Goal: Task Accomplishment & Management: Manage account settings

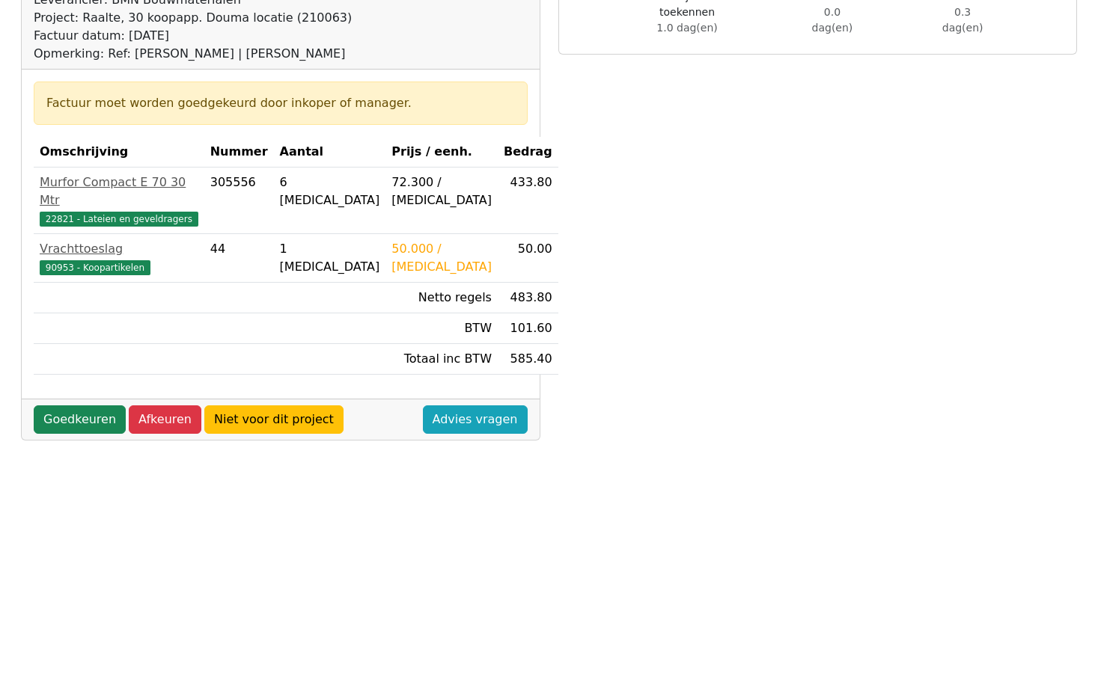
scroll to position [299, 0]
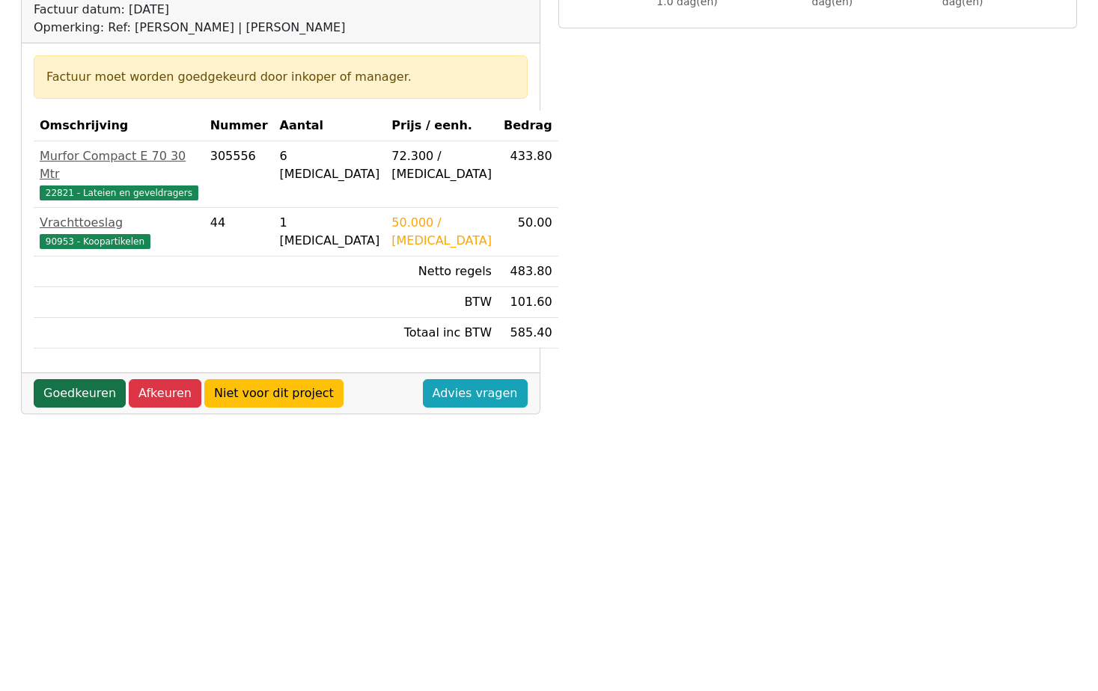
click at [65, 379] on link "Goedkeuren" at bounding box center [80, 393] width 92 height 28
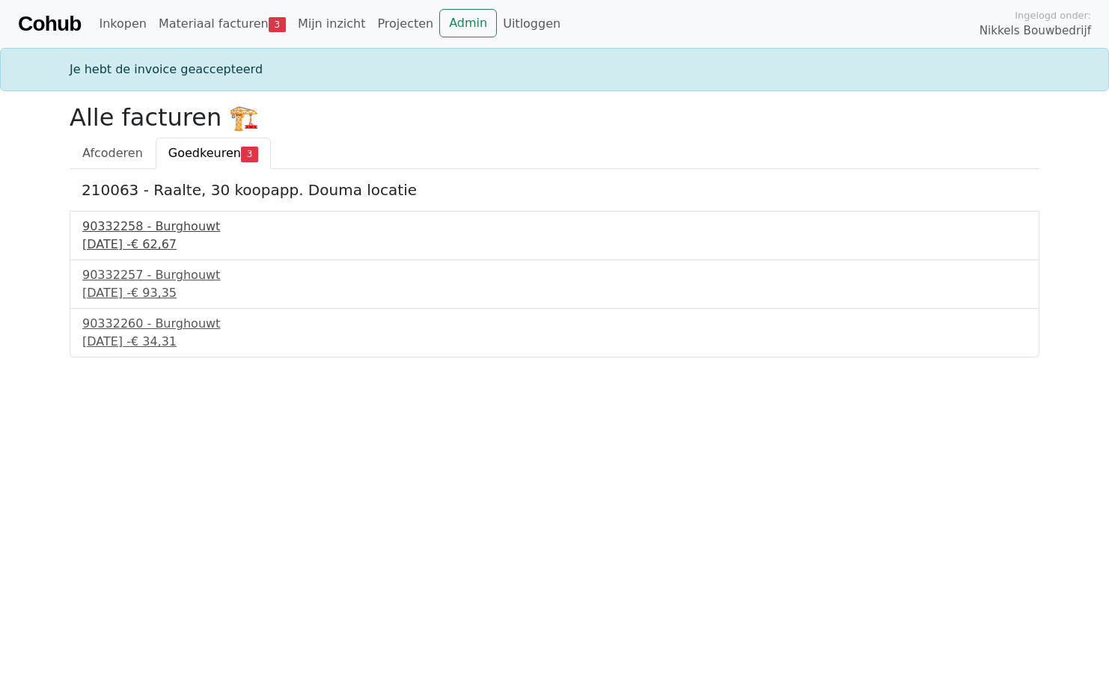
click at [158, 240] on div "10 september 2025 - € 62,67" at bounding box center [554, 245] width 944 height 18
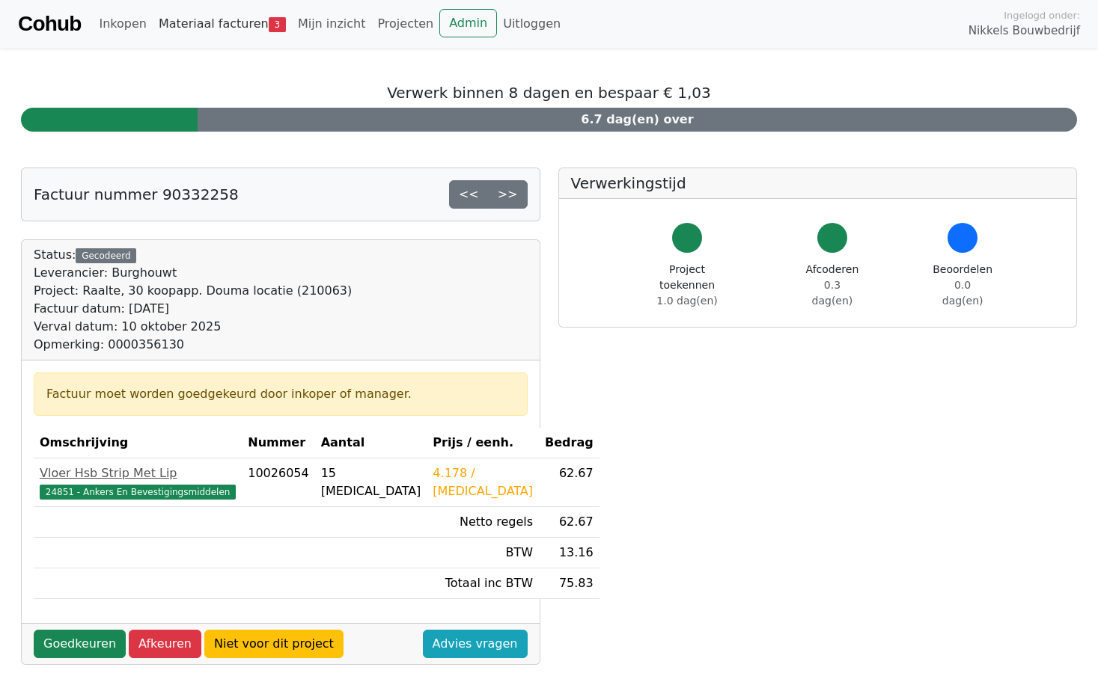
click at [231, 23] on link "Materiaal facturen 3" at bounding box center [222, 24] width 139 height 30
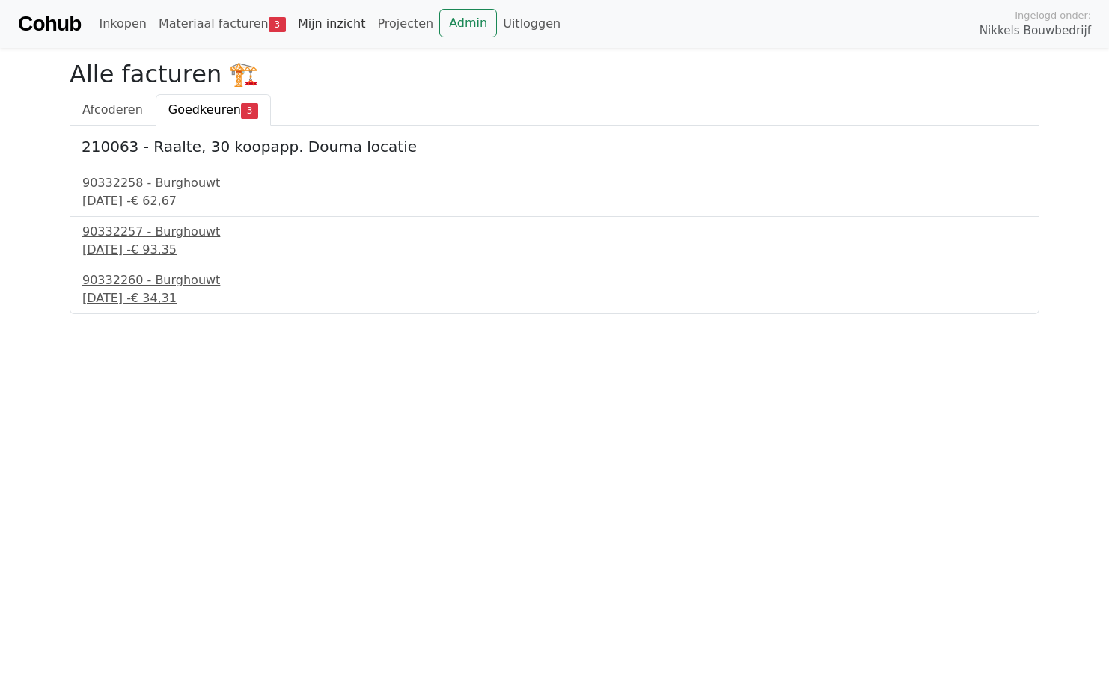
click at [307, 21] on link "Mijn inzicht" at bounding box center [332, 24] width 80 height 30
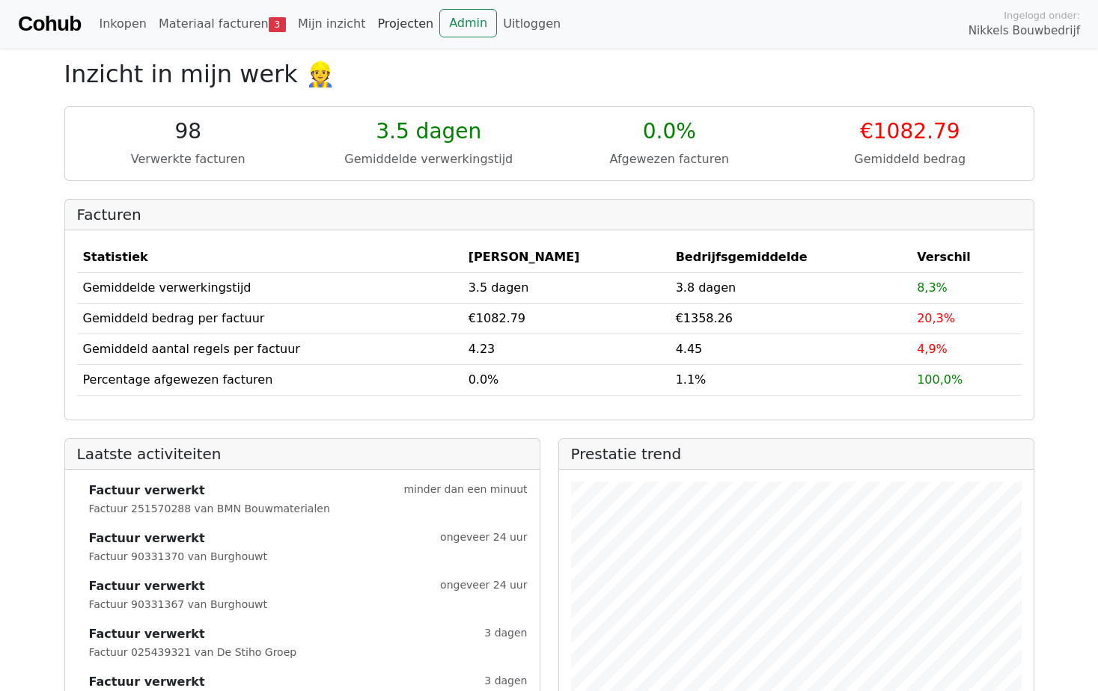
click at [388, 17] on link "Projecten" at bounding box center [405, 24] width 68 height 30
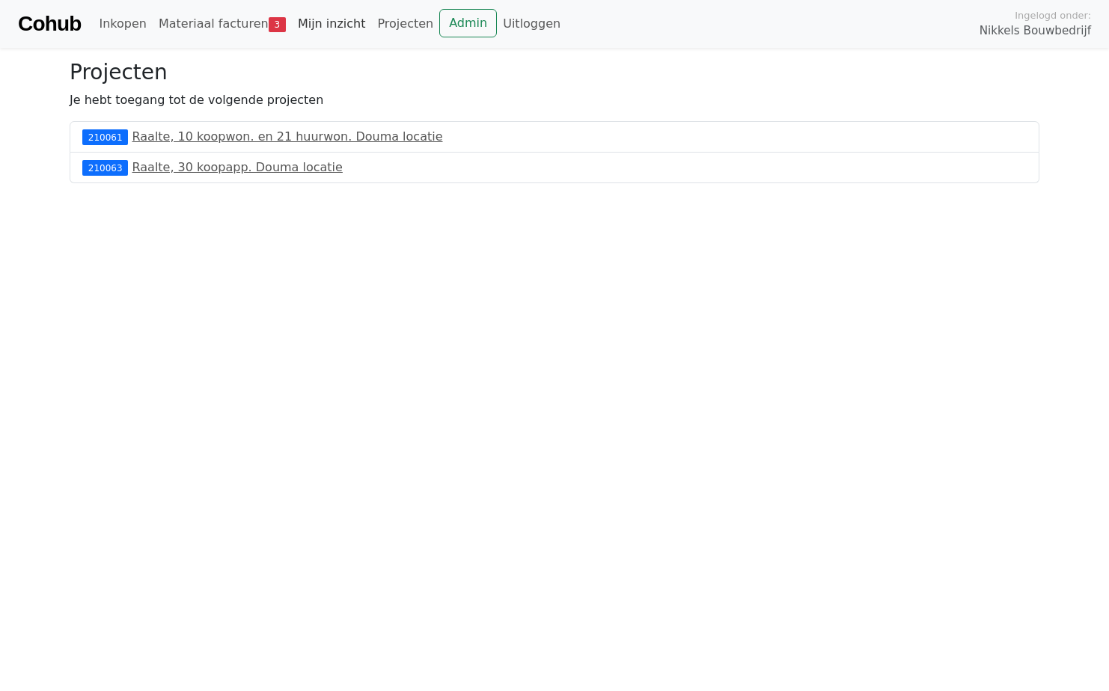
click at [317, 20] on link "Mijn inzicht" at bounding box center [332, 24] width 80 height 30
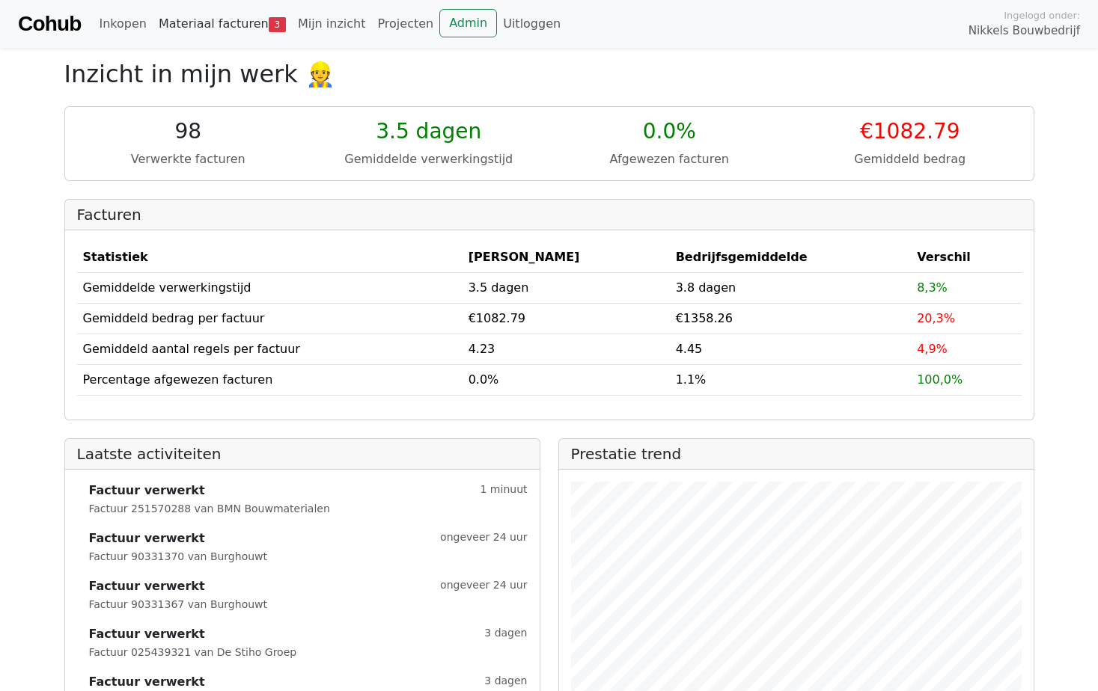
click at [230, 23] on link "Materiaal facturen 3" at bounding box center [222, 24] width 139 height 30
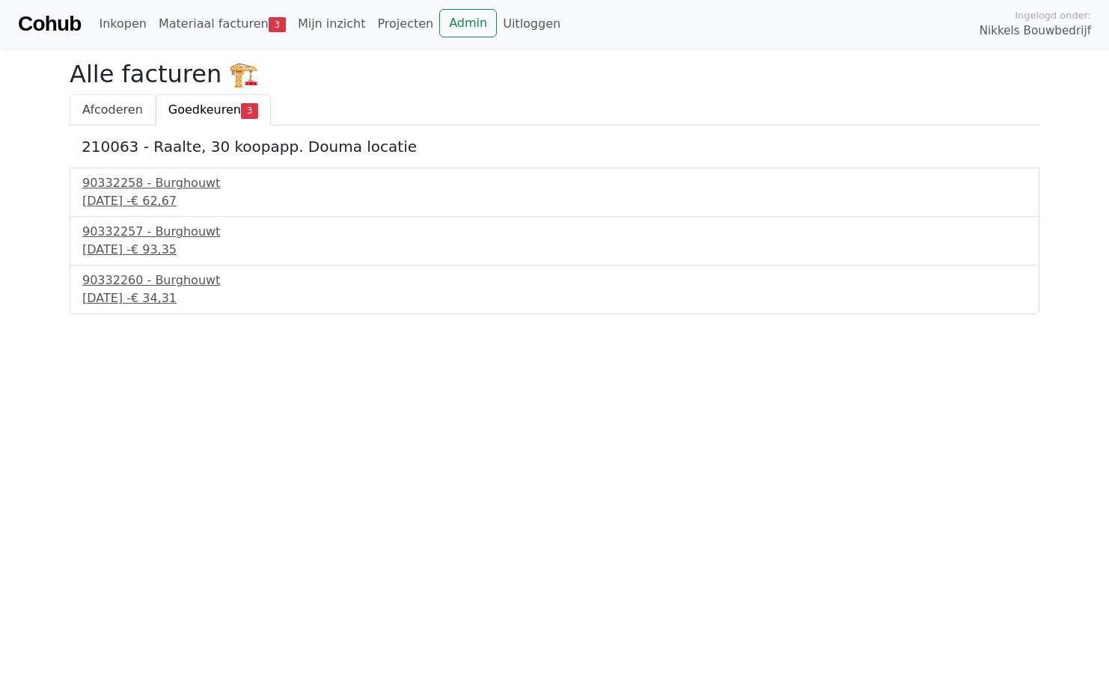
click at [123, 103] on span "Afcoderen" at bounding box center [112, 109] width 61 height 14
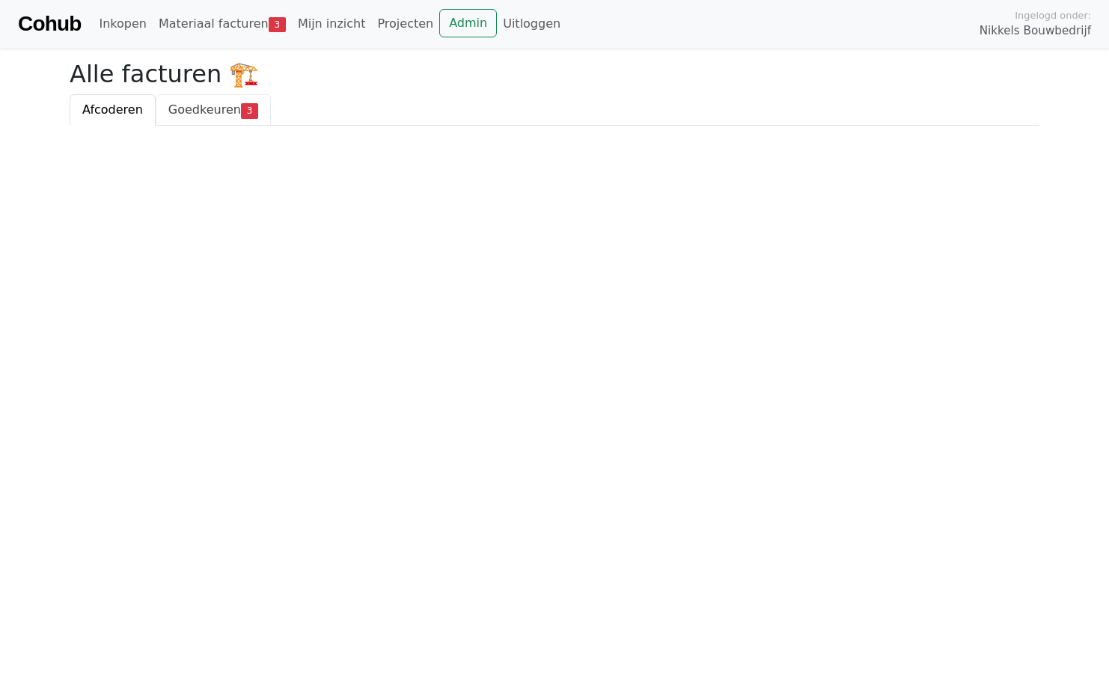
click at [168, 108] on span "Goedkeuren" at bounding box center [204, 109] width 73 height 14
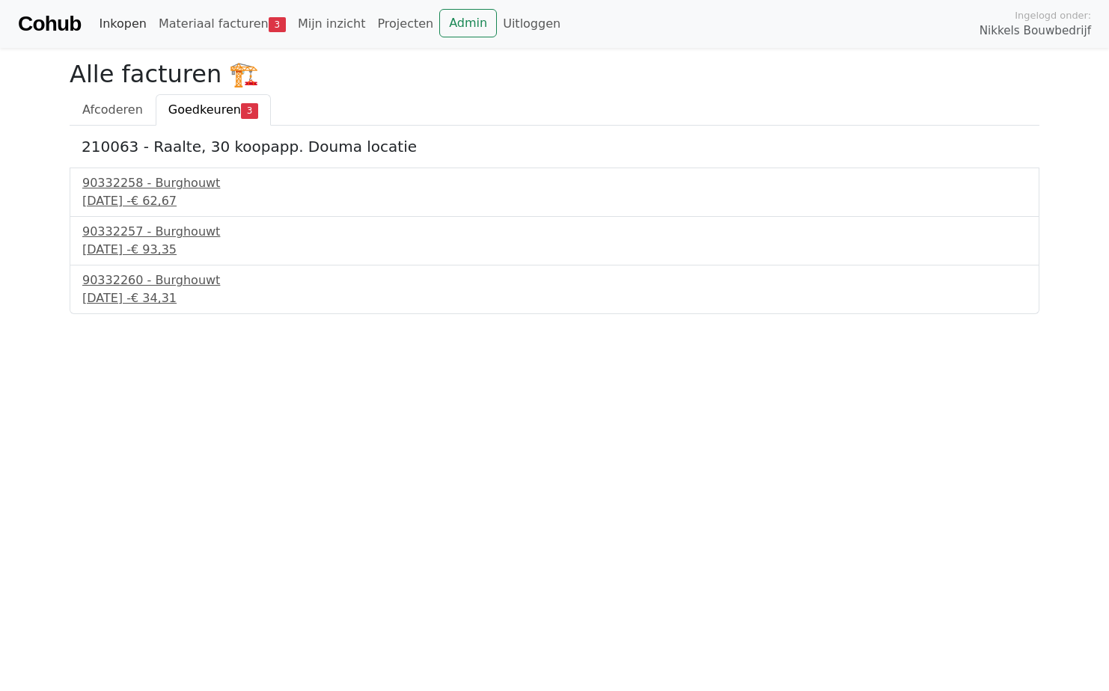
click at [124, 24] on link "Inkopen" at bounding box center [122, 24] width 59 height 30
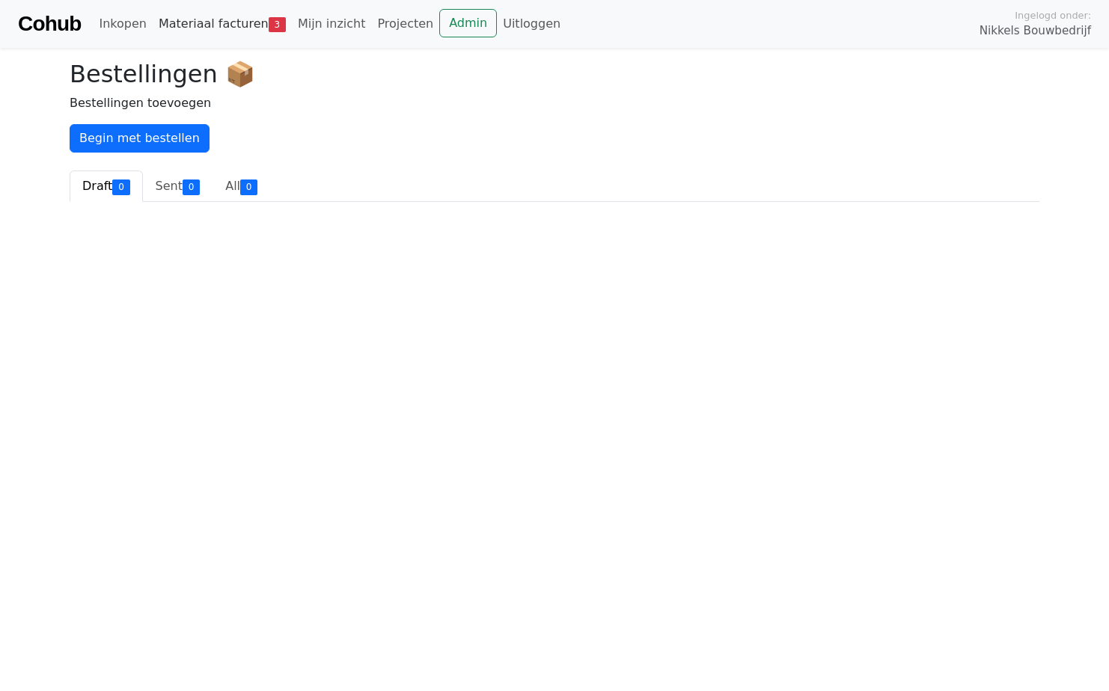
click at [189, 17] on link "Materiaal facturen 3" at bounding box center [222, 24] width 139 height 30
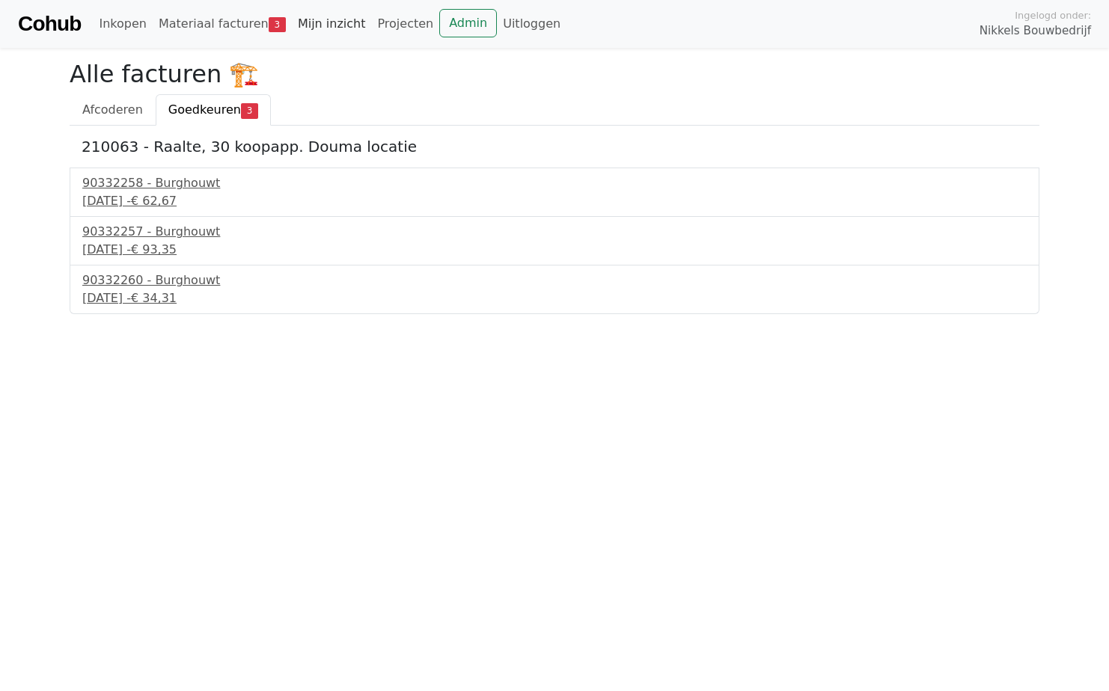
click at [301, 19] on link "Mijn inzicht" at bounding box center [332, 24] width 80 height 30
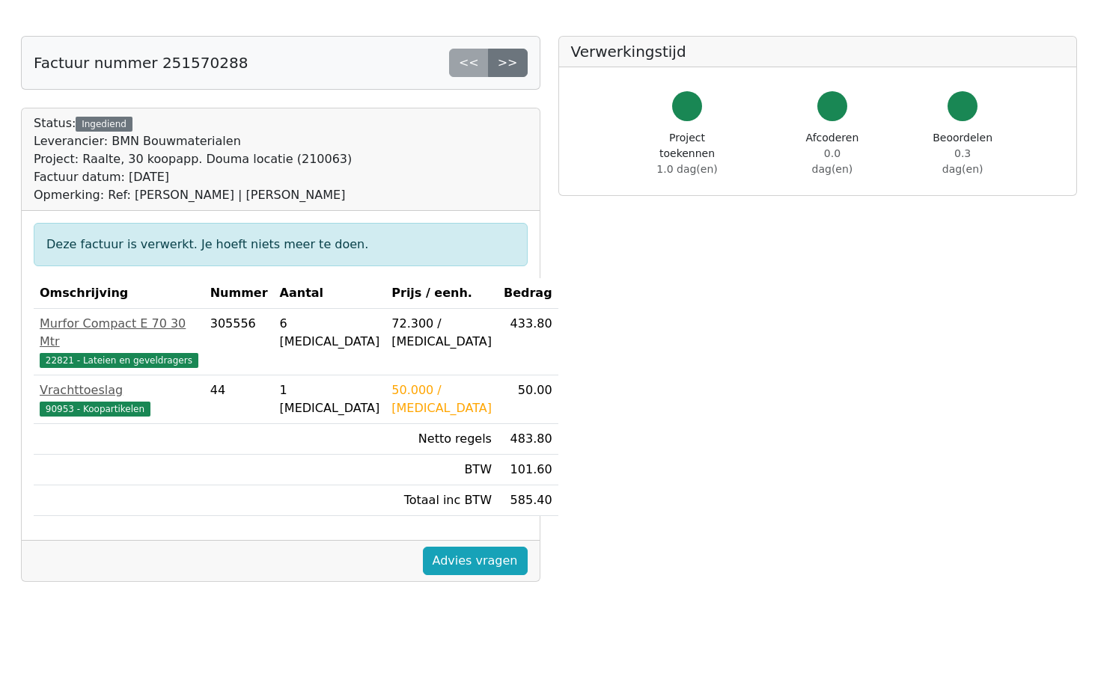
scroll to position [299, 0]
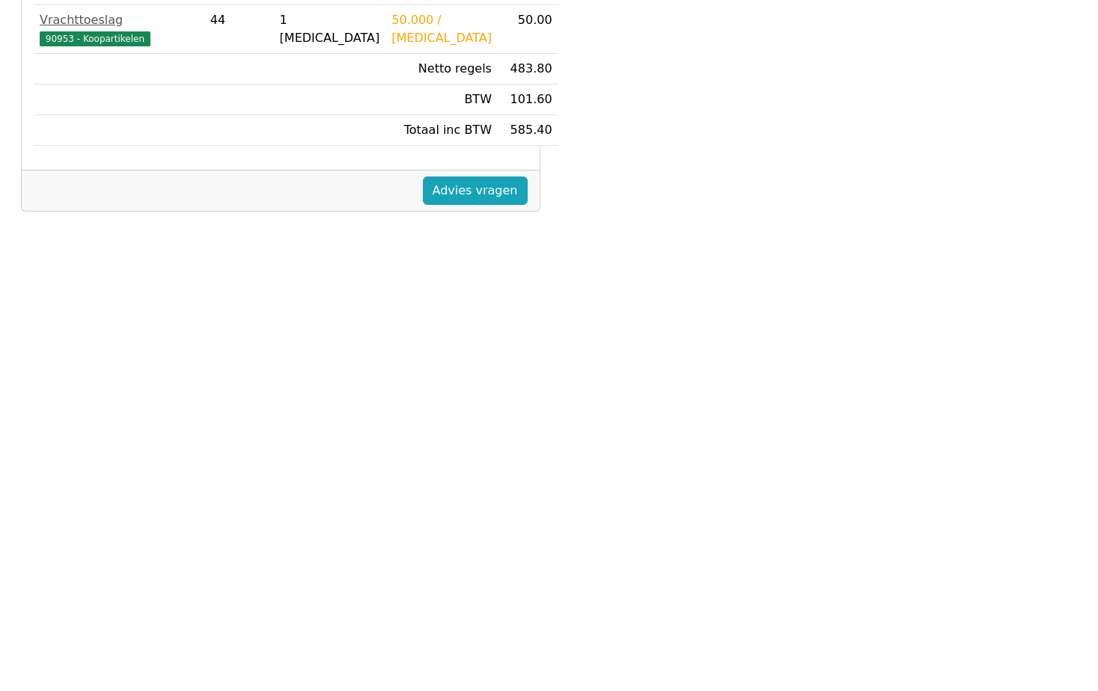
scroll to position [53, 0]
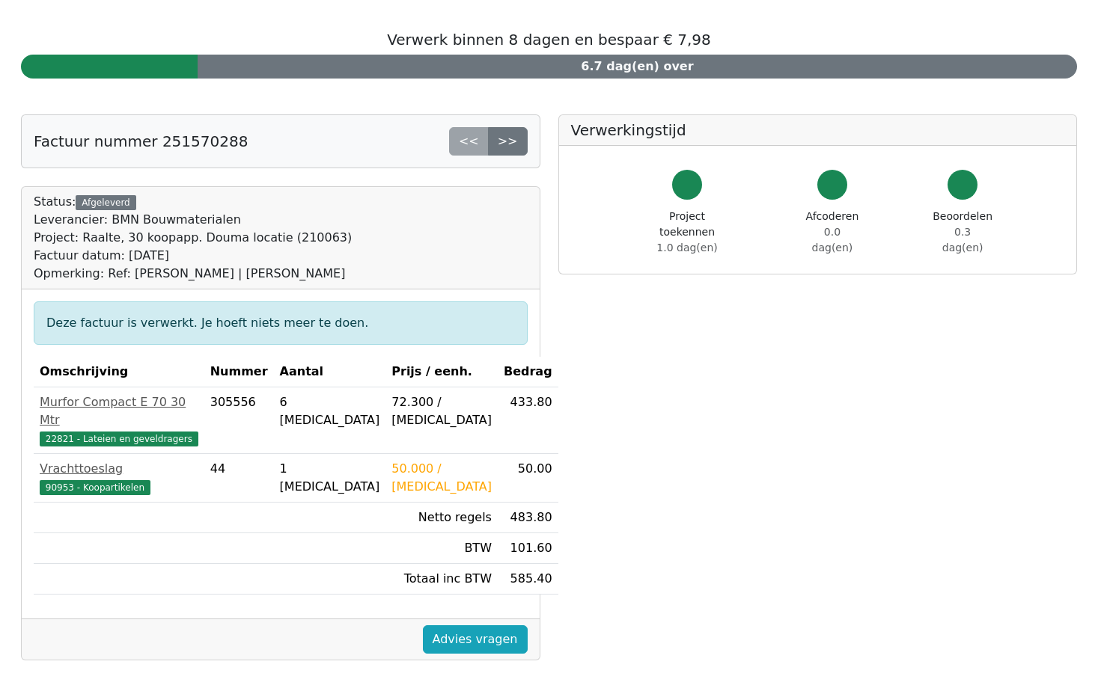
click at [93, 203] on div "Afgeleverd" at bounding box center [106, 202] width 60 height 15
click at [470, 141] on div "<< >>" at bounding box center [488, 141] width 79 height 28
